Goal: Task Accomplishment & Management: Complete application form

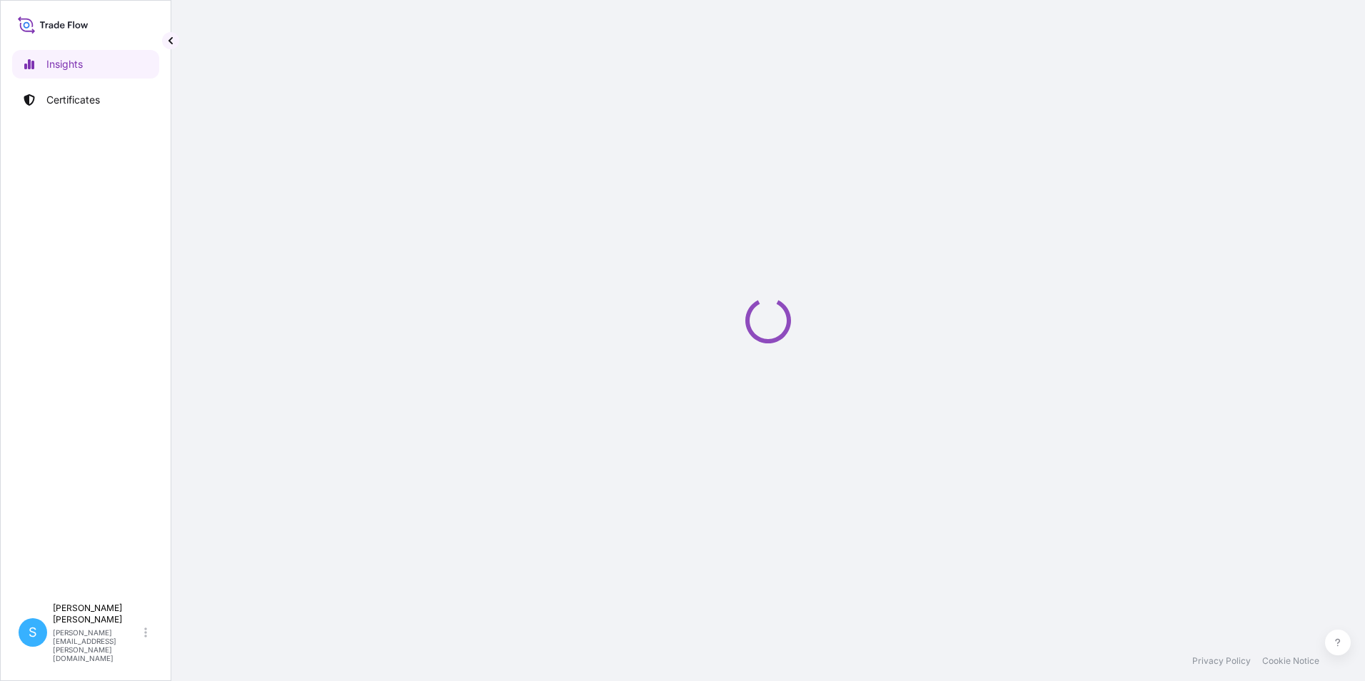
select select "2025"
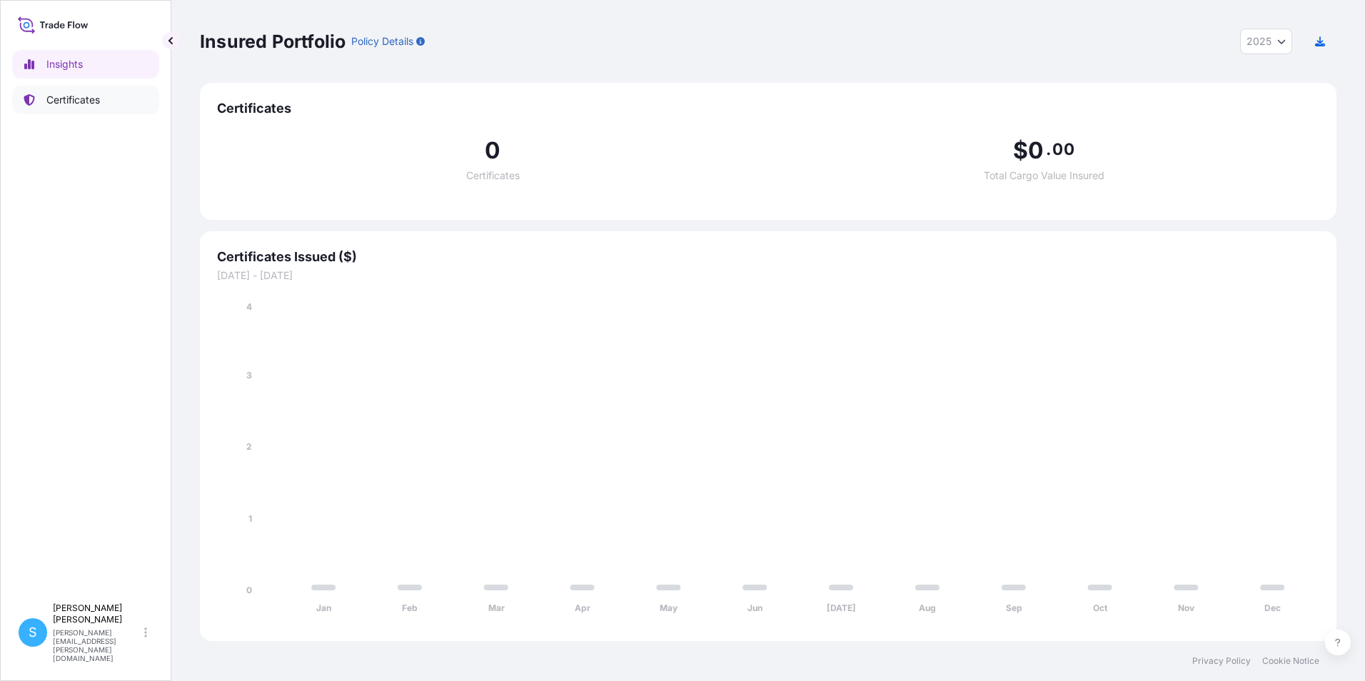
click at [86, 99] on p "Certificates" at bounding box center [73, 100] width 54 height 14
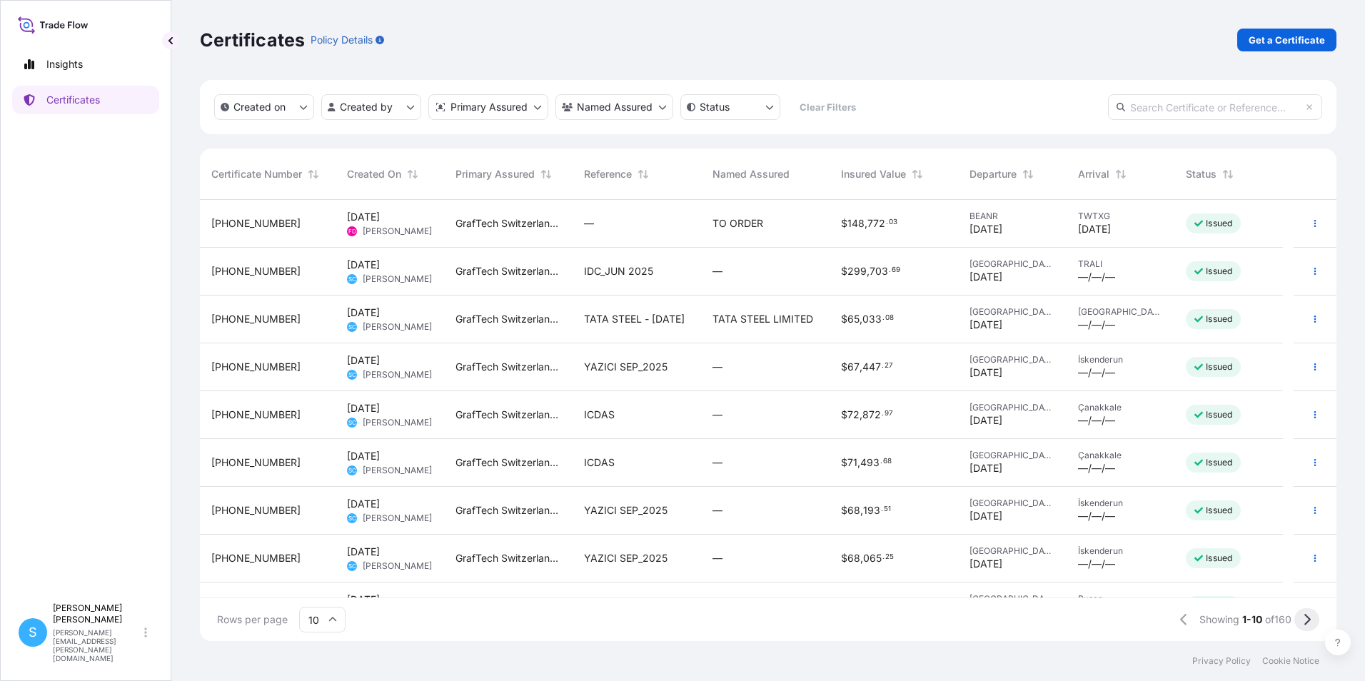
click at [1317, 618] on button at bounding box center [1306, 619] width 25 height 23
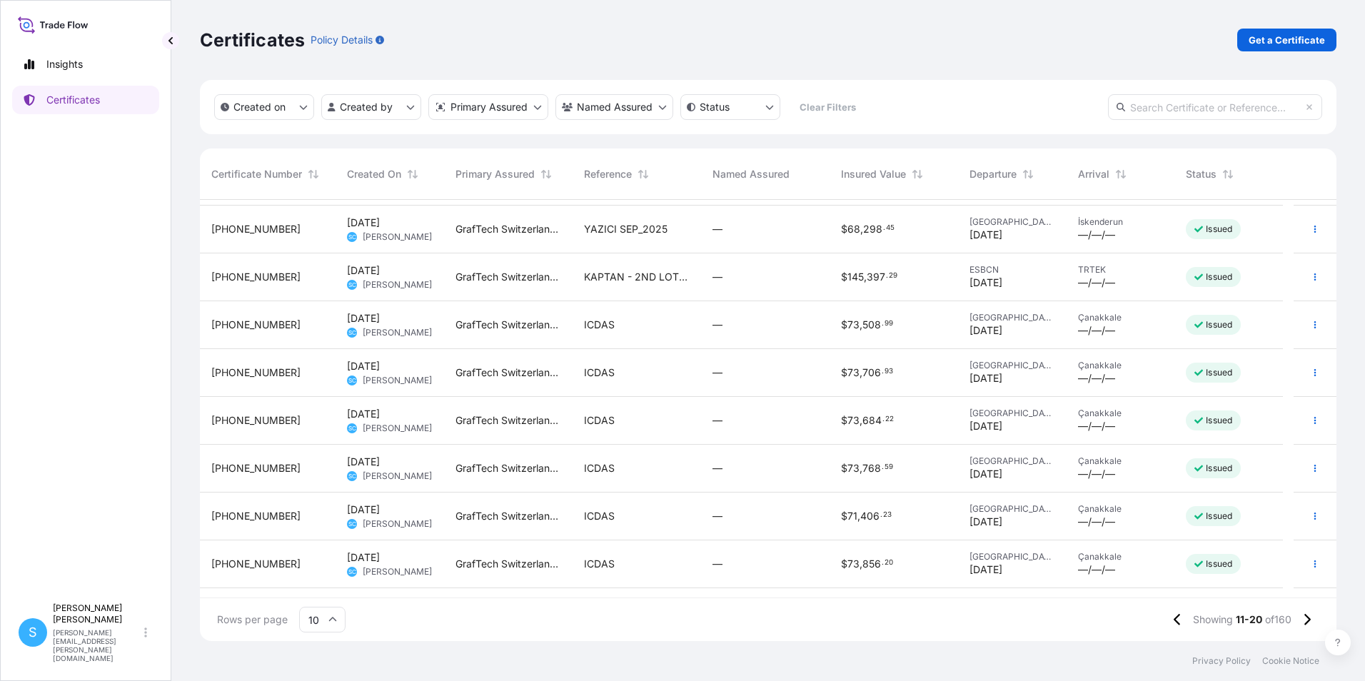
scroll to position [81, 0]
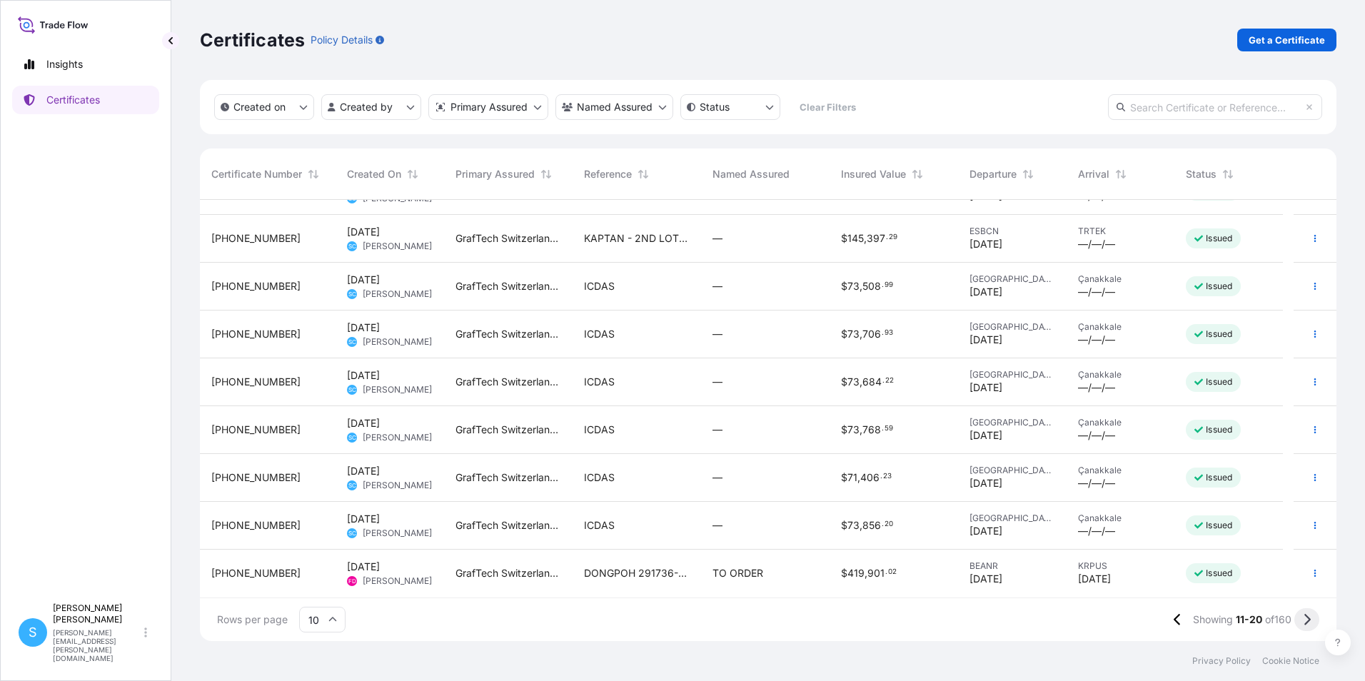
click at [1308, 619] on icon at bounding box center [1307, 619] width 8 height 13
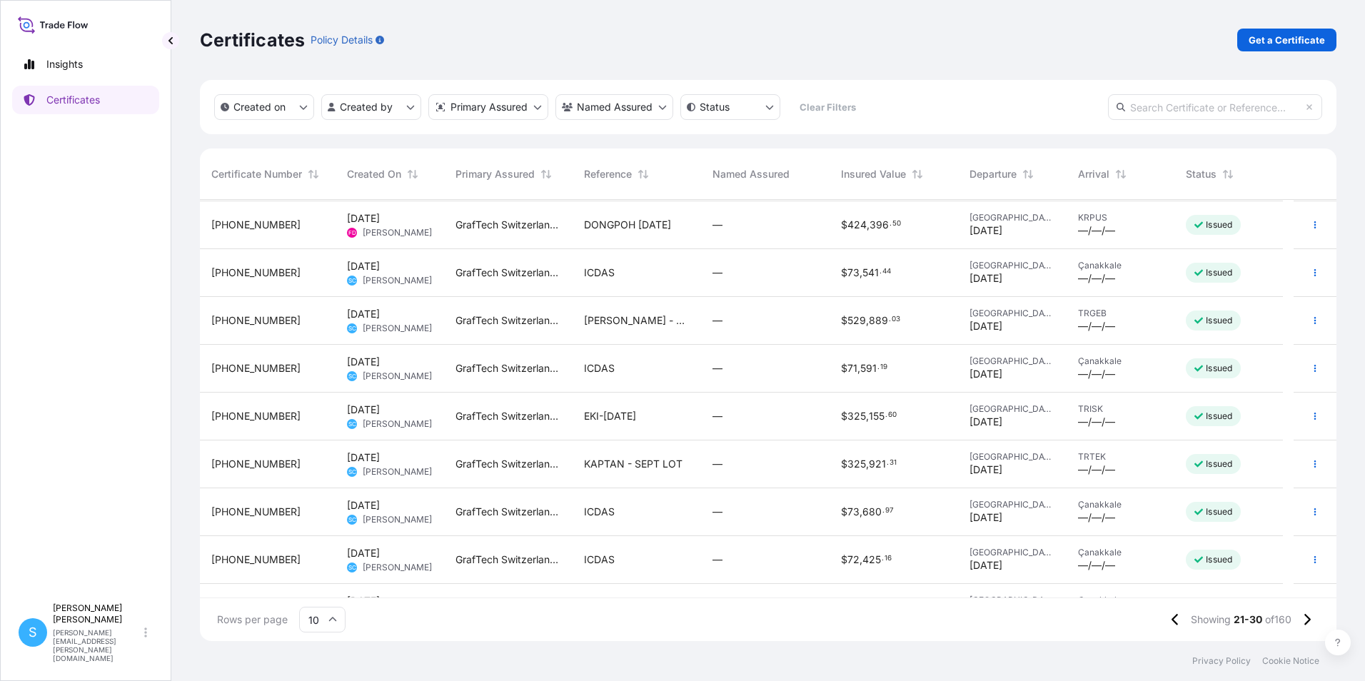
scroll to position [0, 0]
click at [1308, 623] on icon at bounding box center [1307, 619] width 8 height 13
click at [641, 563] on span "ASIL - TRUCK" at bounding box center [617, 558] width 66 height 14
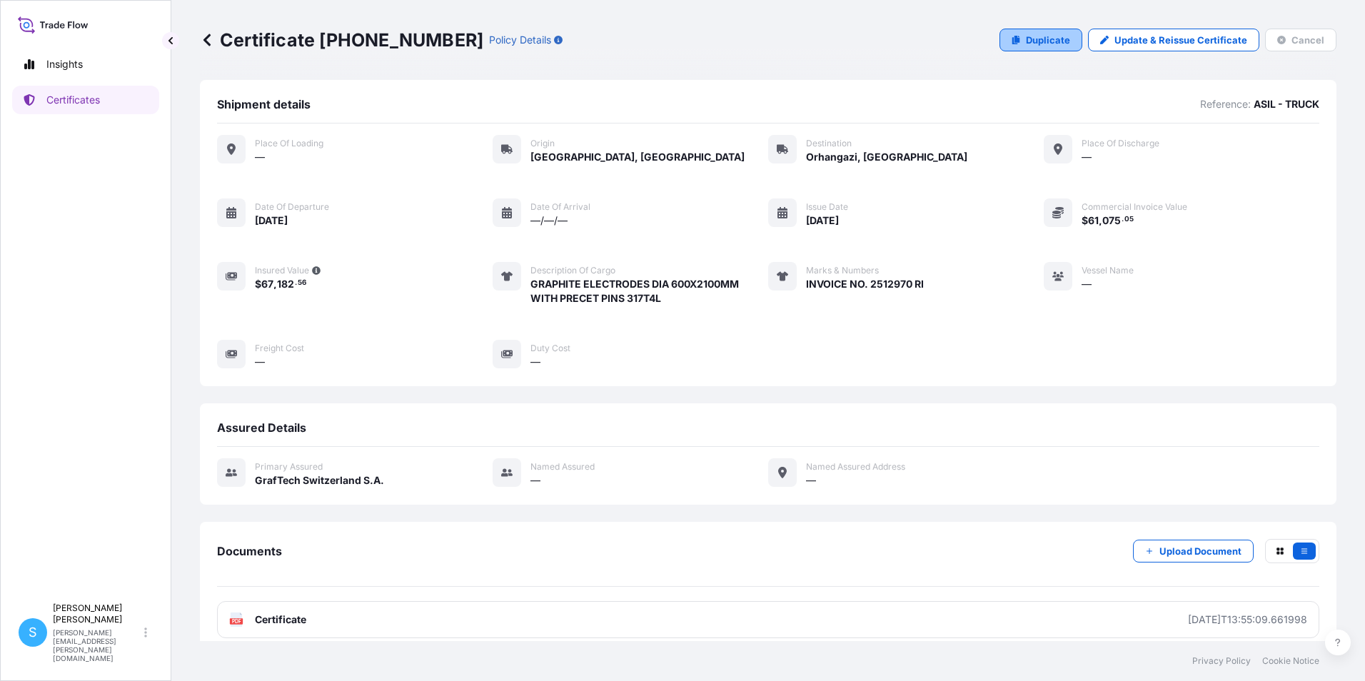
click at [1030, 41] on p "Duplicate" at bounding box center [1048, 40] width 44 height 14
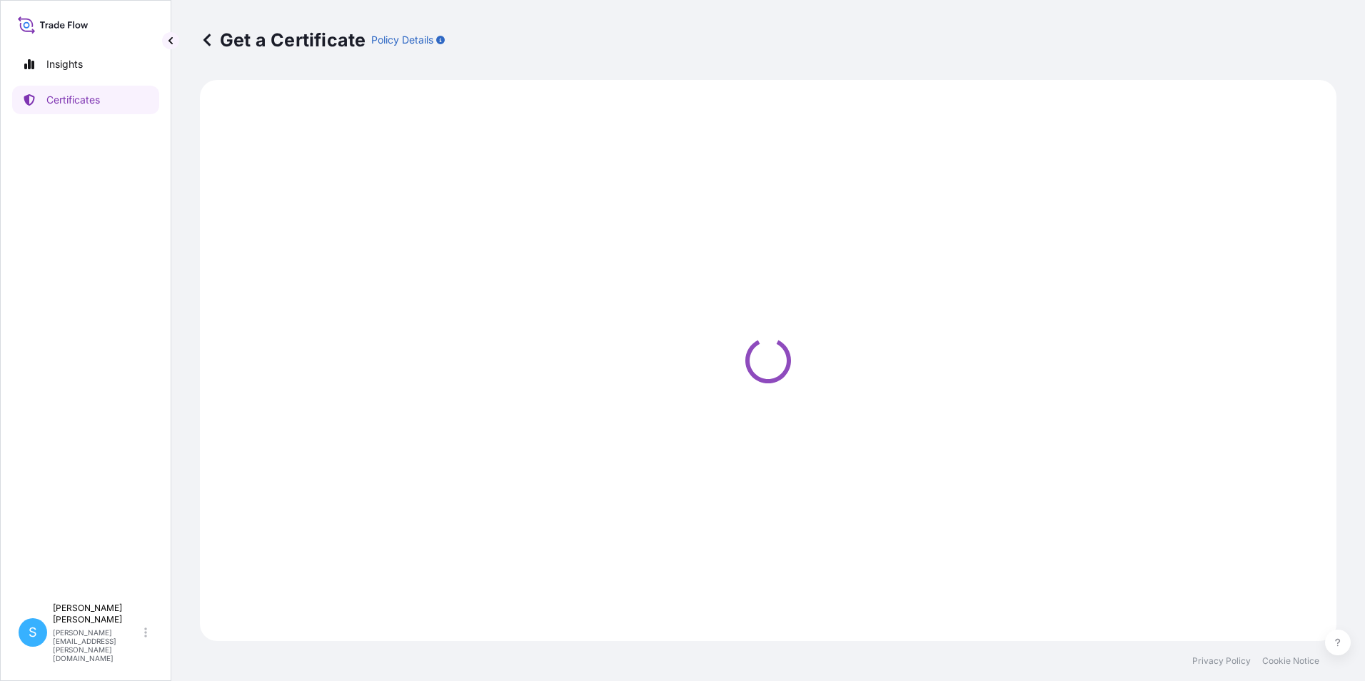
select select "Road"
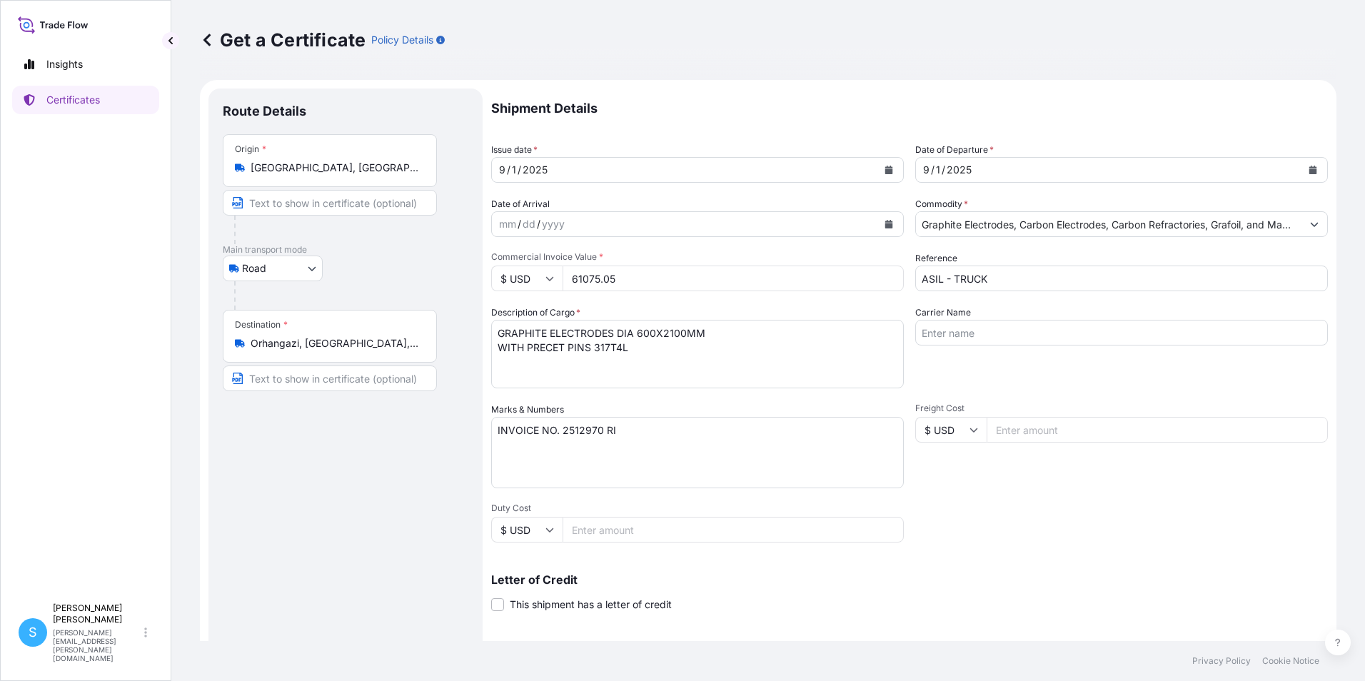
select select "31801"
click at [885, 171] on icon "Calendar" at bounding box center [889, 170] width 8 height 9
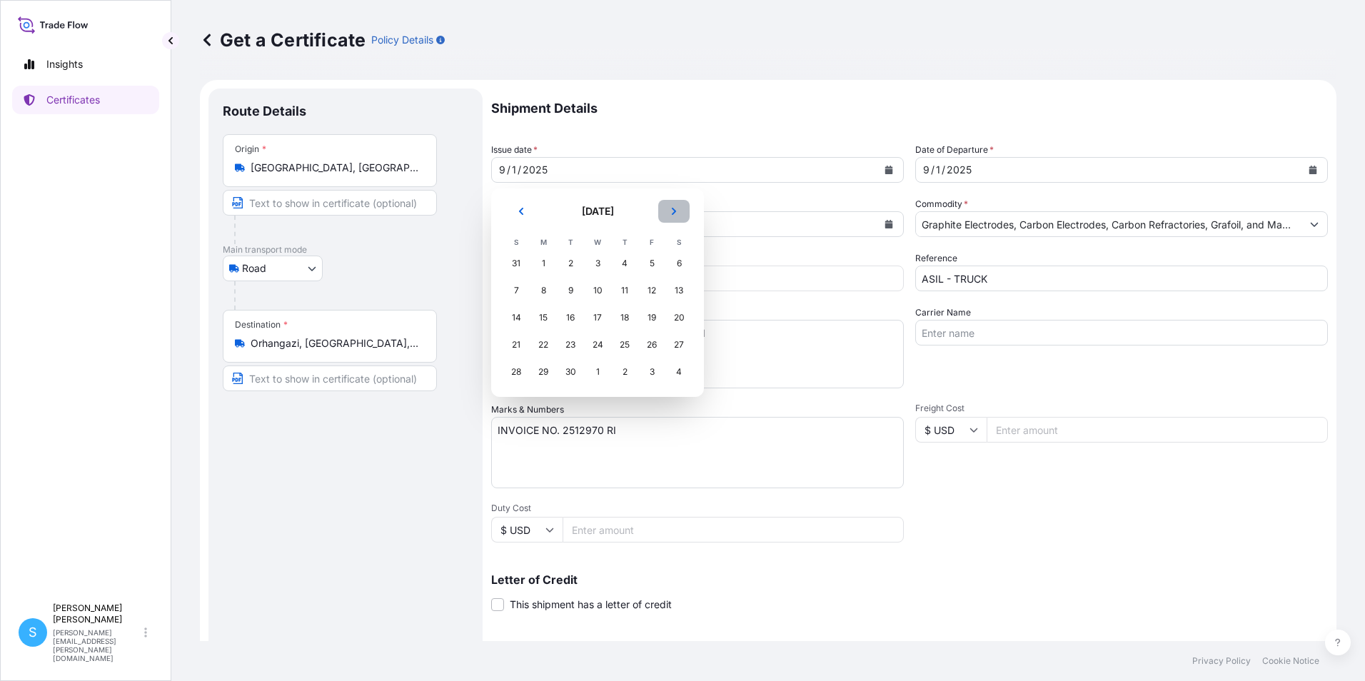
click at [673, 207] on icon "Next" at bounding box center [674, 211] width 9 height 9
click at [570, 319] on div "14" at bounding box center [571, 318] width 26 height 26
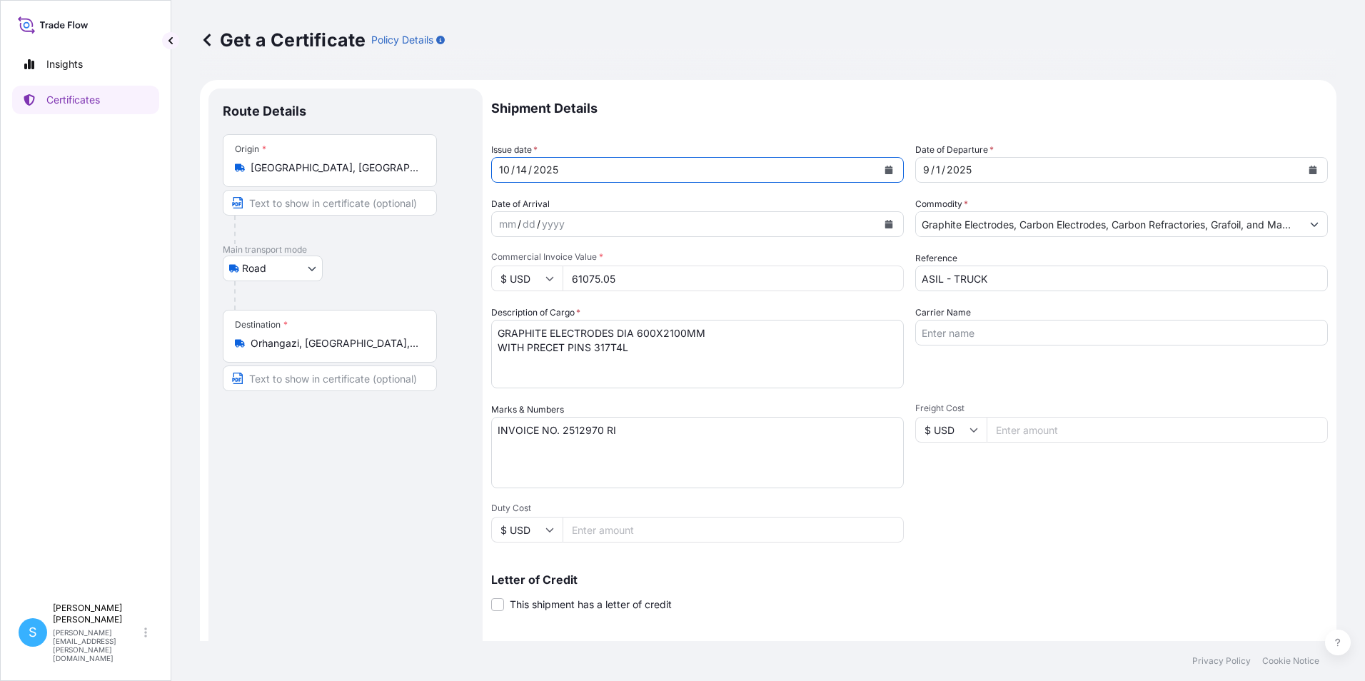
click at [1009, 169] on div "[DATE]" at bounding box center [1109, 170] width 386 height 26
click at [1309, 171] on icon "Calendar" at bounding box center [1313, 170] width 9 height 9
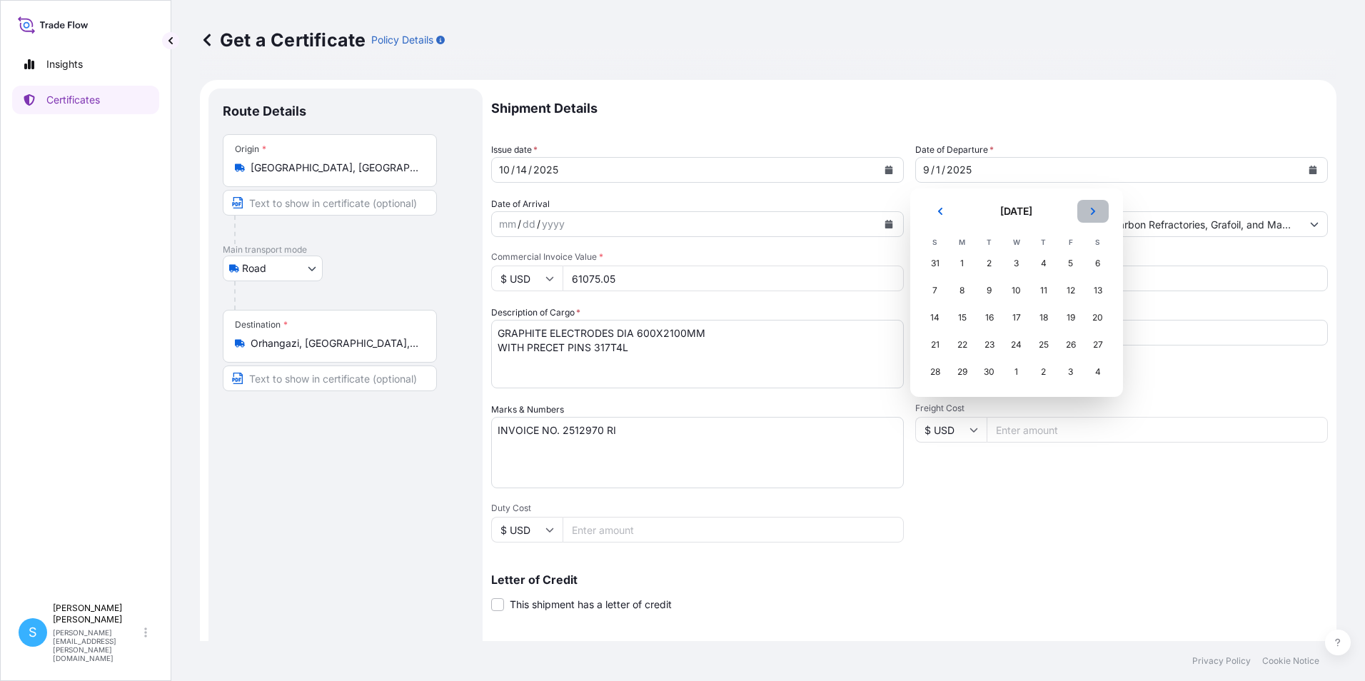
click at [1100, 212] on button "Next" at bounding box center [1092, 211] width 31 height 23
click at [992, 316] on div "14" at bounding box center [990, 318] width 26 height 26
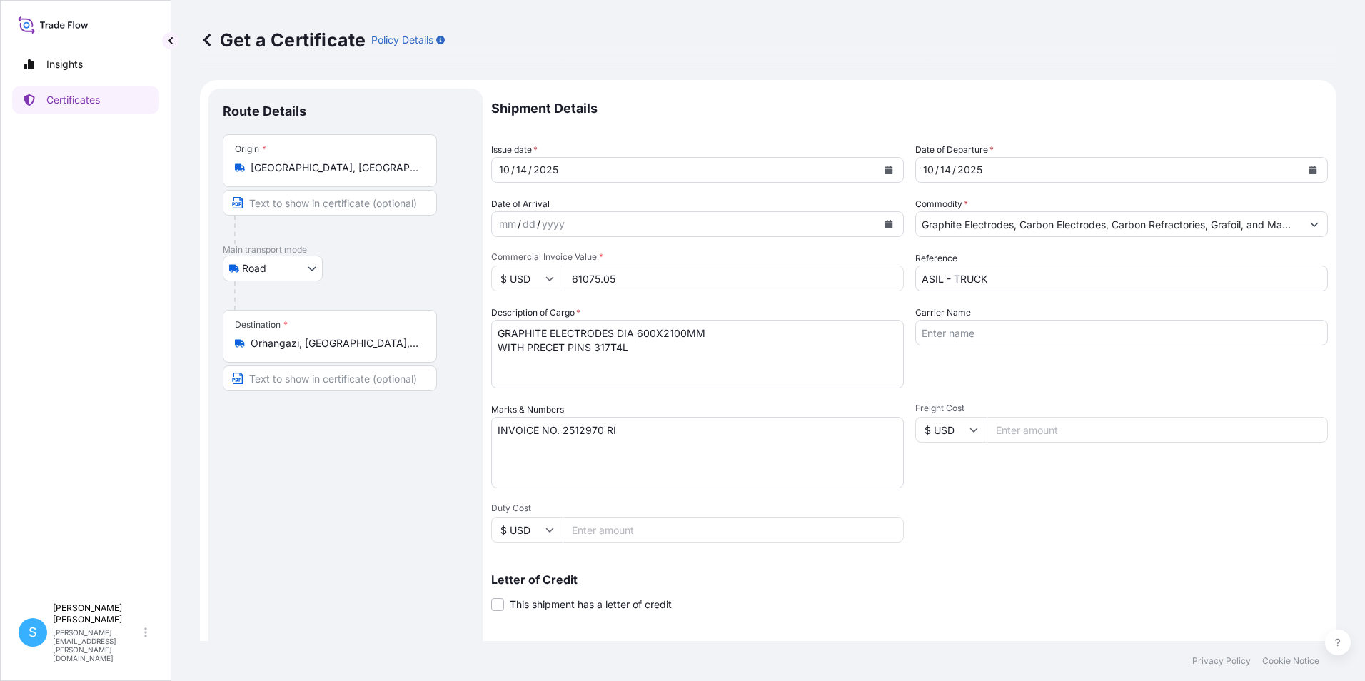
drag, startPoint x: 680, startPoint y: 285, endPoint x: 534, endPoint y: 296, distance: 146.8
click at [535, 296] on div "Shipment Details Issue date * [DATE] Date of Departure * [DATE] Date of Arrival…" at bounding box center [909, 429] width 837 height 680
type input "56333.70"
click at [652, 331] on textarea "GRAPHITE ELECTRODES DIA 600X2100MM WITH PRECET PINS 317T4L" at bounding box center [697, 354] width 413 height 69
type textarea "GRAPHITE ELECTRODES DIA 350X1800MM LFX WITH PRECET PINS 203T4N"
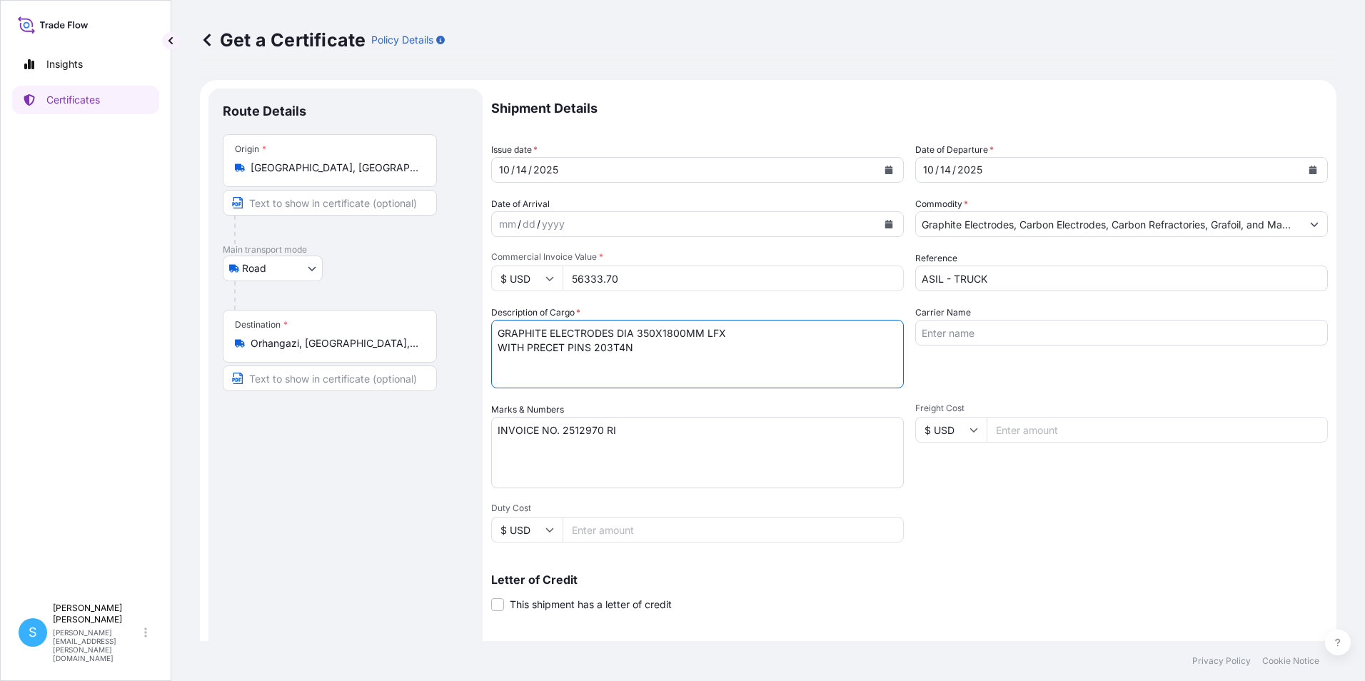
click at [604, 427] on textarea "INVOICE NO. 2512970 RI" at bounding box center [697, 452] width 413 height 71
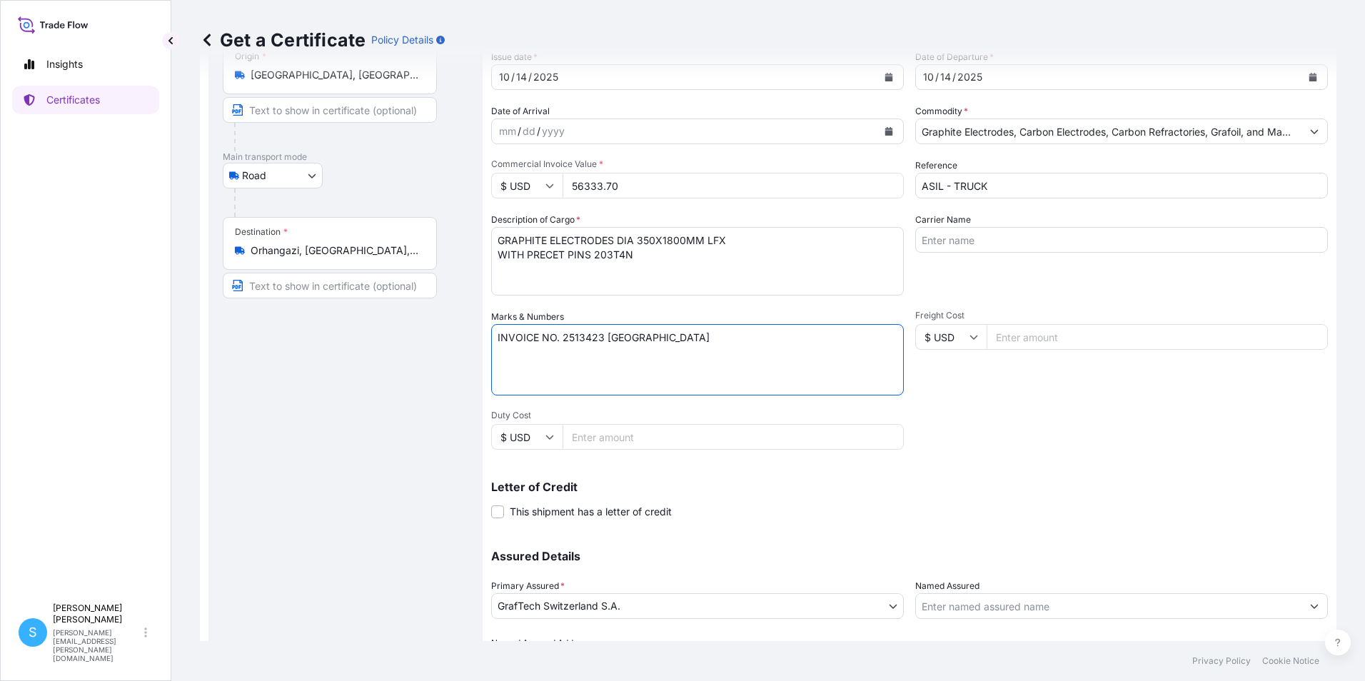
scroll to position [176, 0]
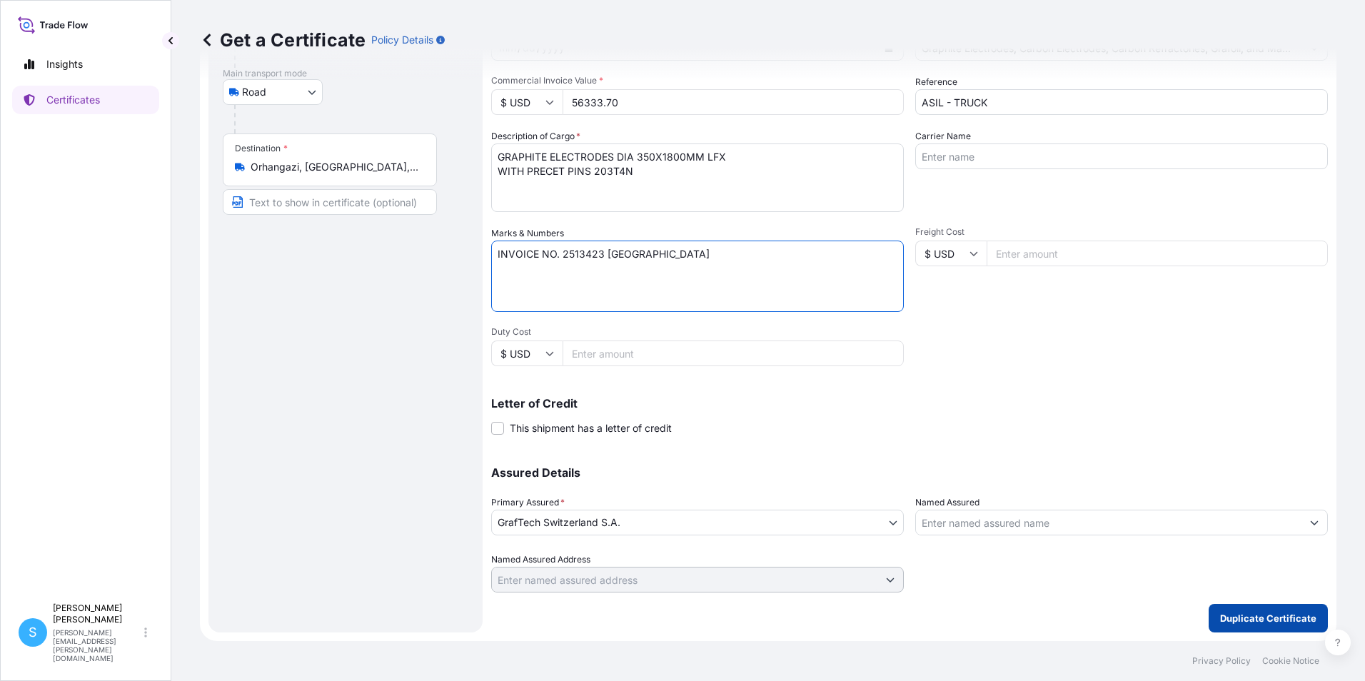
type textarea "INVOICE NO. 2513423 [GEOGRAPHIC_DATA]"
click at [1237, 615] on p "Duplicate Certificate" at bounding box center [1268, 618] width 96 height 14
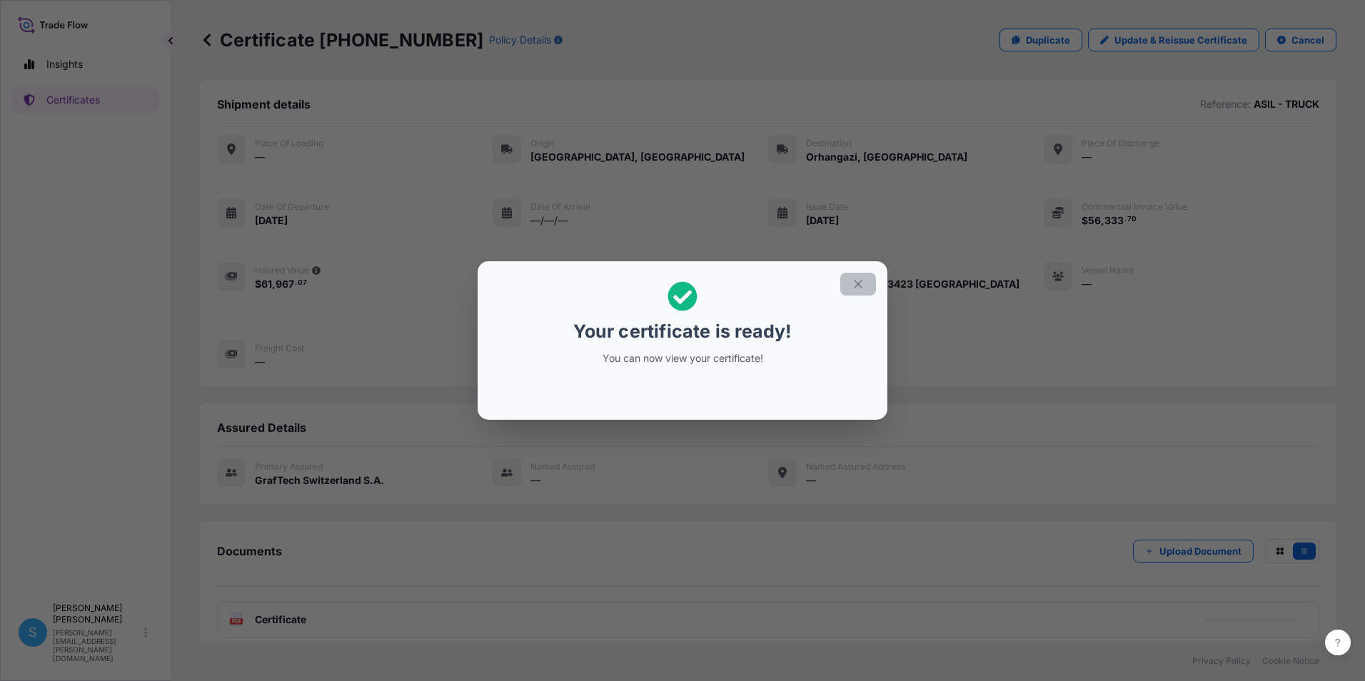
click at [864, 283] on icon "button" at bounding box center [858, 284] width 13 height 13
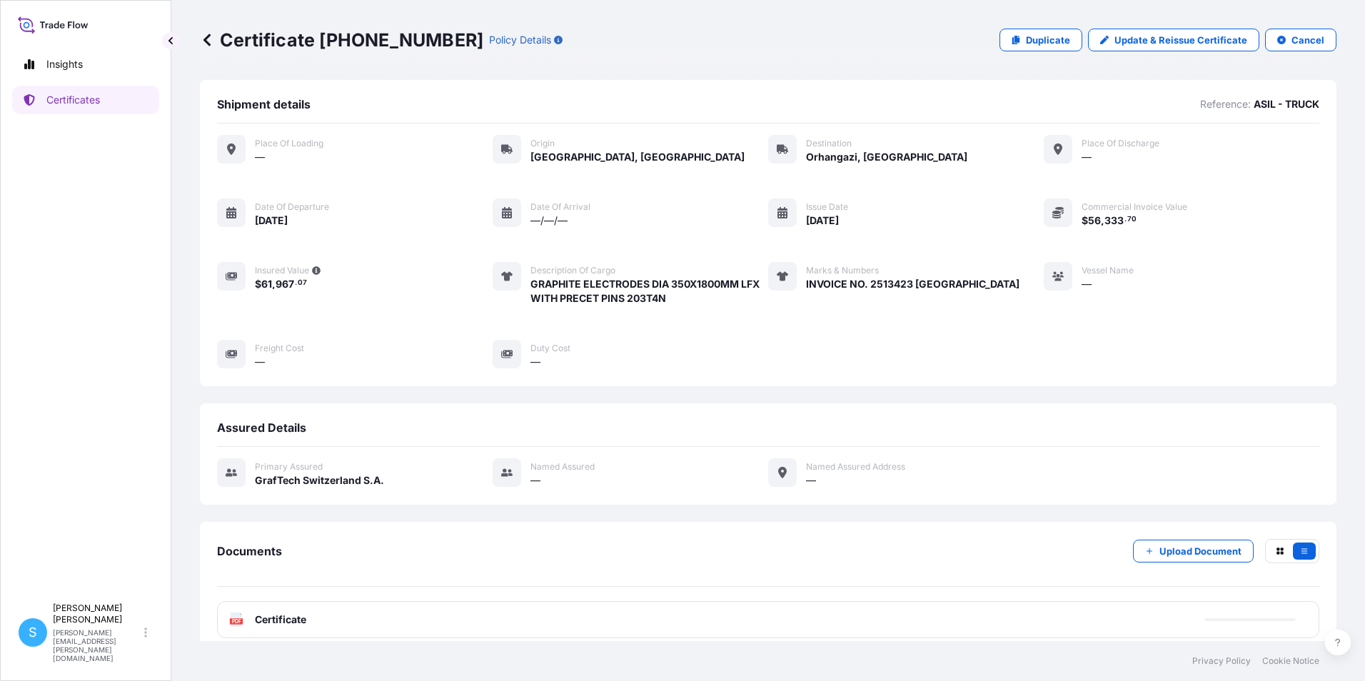
click at [392, 618] on div "PDF Certificate" at bounding box center [768, 619] width 1102 height 37
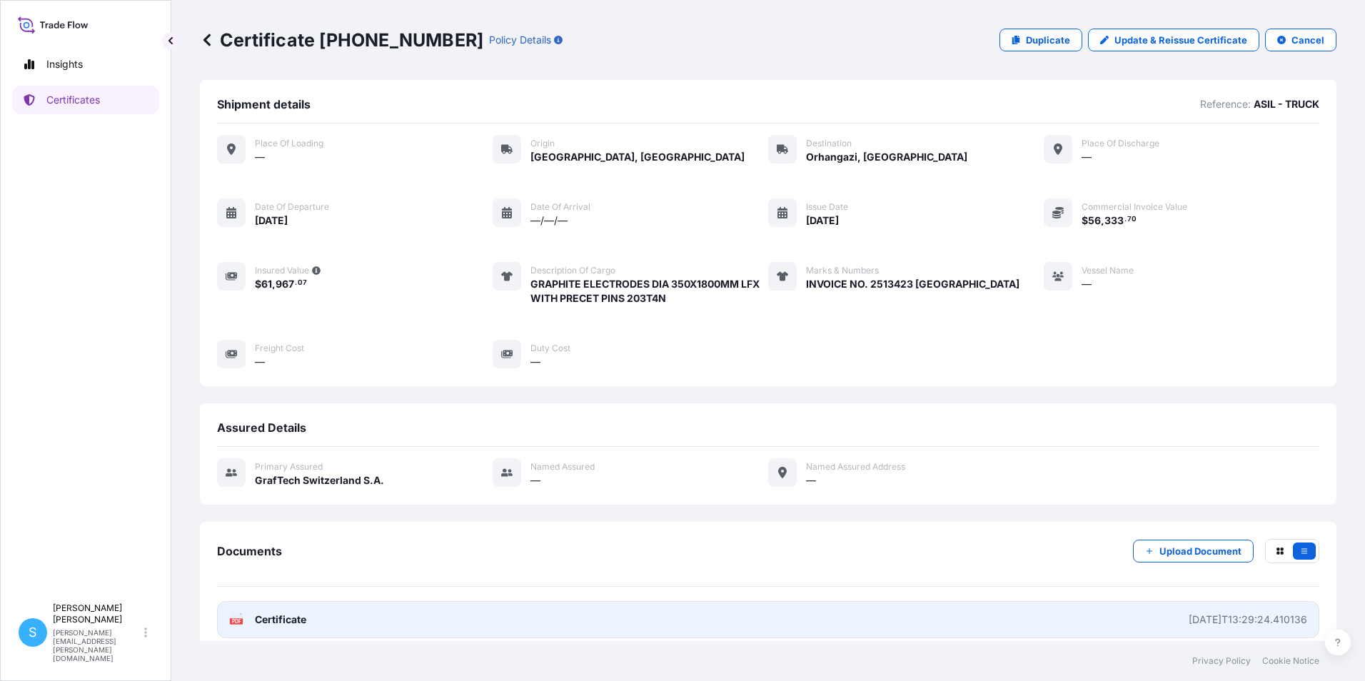
click at [296, 623] on span "Certificate" at bounding box center [280, 620] width 51 height 14
